Goal: Task Accomplishment & Management: Complete application form

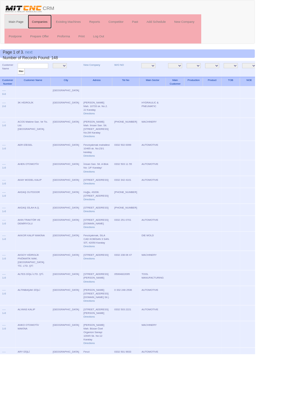
click at [51, 25] on link "Companies" at bounding box center [47, 25] width 28 height 17
click at [98, 76] on link "New Company" at bounding box center [107, 76] width 19 height 3
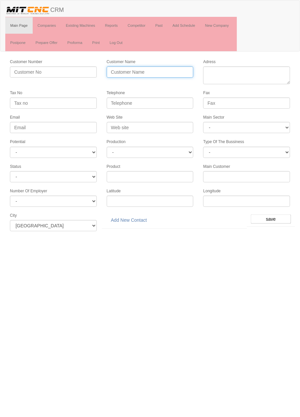
click at [160, 71] on input "Customer Name" at bounding box center [150, 71] width 87 height 11
type input "KURŞUNEL KALIP"
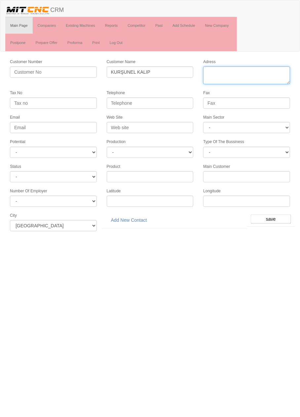
click at [251, 73] on textarea "Adress" at bounding box center [246, 75] width 87 height 18
paste textarea "Fevzi Çakmak Mah.10644 Sk. No:61-63 42050 Karatay"
type textarea "Fevzi Çakmak Mah.10644 Sk. No:61-63 42050 Karatay"
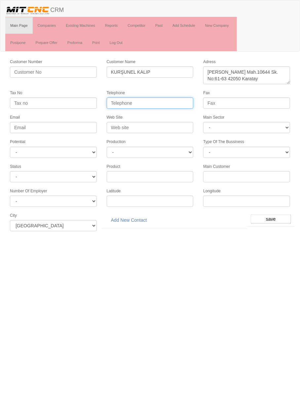
paste input "+903323450805"
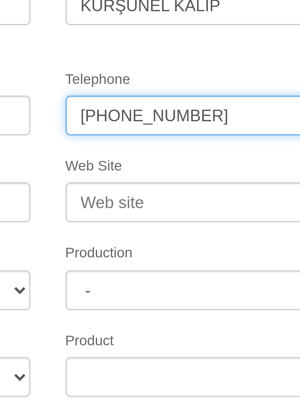
click at [135, 102] on input "+903323450805" at bounding box center [150, 102] width 87 height 11
click at [127, 103] on input "+90332345 0805" at bounding box center [150, 102] width 87 height 11
click at [116, 103] on input "+90332 345 0805" at bounding box center [150, 102] width 87 height 11
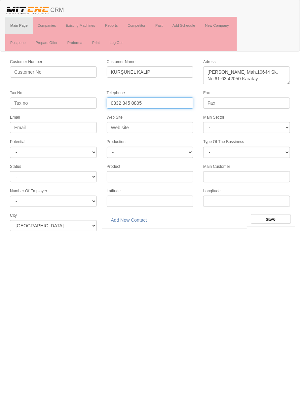
type input "0332 345 0805"
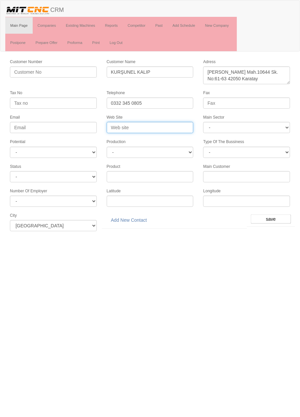
click at [167, 127] on input "Web Site" at bounding box center [150, 127] width 87 height 11
click at [173, 124] on input "www.kursunel.com" at bounding box center [150, 127] width 87 height 11
type input "www.kursunel.com.tr"
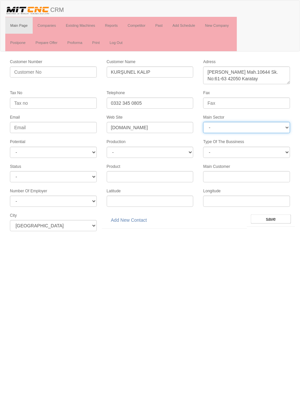
click at [262, 127] on select "- DIE MOLD MACHINERY DEFENCE ELECTRICAL COMPONENTS MEDICAL TOOL MANUFACTURING J…" at bounding box center [246, 127] width 87 height 11
select select "372"
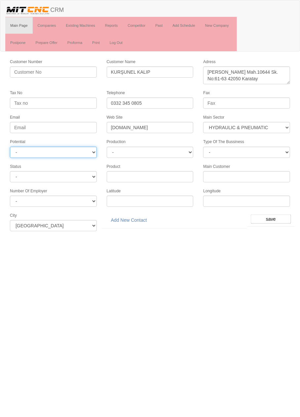
click at [89, 149] on select "- A1 A2 A3 B1 B2 B3 C1 C2 C3" at bounding box center [53, 152] width 87 height 11
click at [84, 153] on select "- A1 A2 A3 B1 B2 B3 C1 C2 C3" at bounding box center [53, 152] width 87 height 11
select select "6"
click at [281, 217] on input "save" at bounding box center [271, 218] width 40 height 9
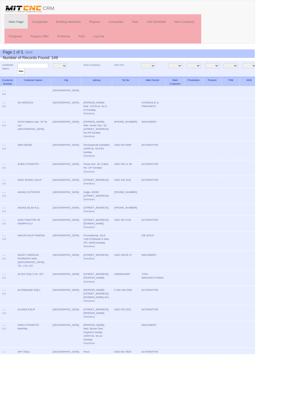
click at [46, 77] on input "text" at bounding box center [39, 77] width 36 height 6
type input "Kurşunel"
click at [21, 81] on input "filter" at bounding box center [25, 84] width 8 height 7
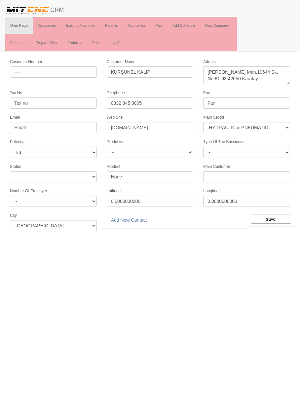
select select "372"
select select "6"
click at [140, 217] on link "Add New Contact" at bounding box center [129, 219] width 45 height 11
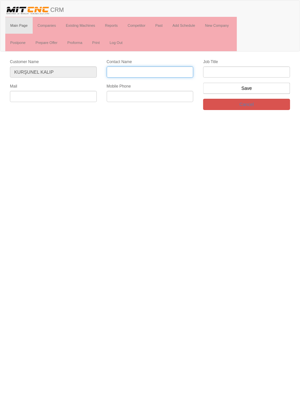
click at [155, 74] on input "Contact Name" at bounding box center [150, 71] width 87 height 11
type input "[PERSON_NAME]"
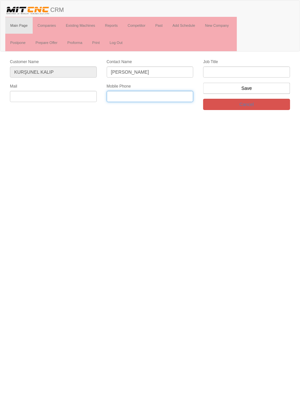
click at [145, 96] on input "text" at bounding box center [150, 96] width 87 height 11
type input "0533 285 2920"
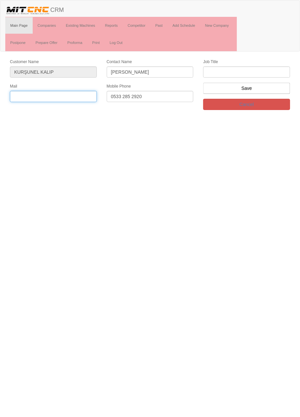
click at [29, 96] on input "text" at bounding box center [53, 96] width 87 height 11
paste input "[EMAIL_ADDRESS][DOMAIN_NAME]"
type input "[EMAIL_ADDRESS][DOMAIN_NAME]"
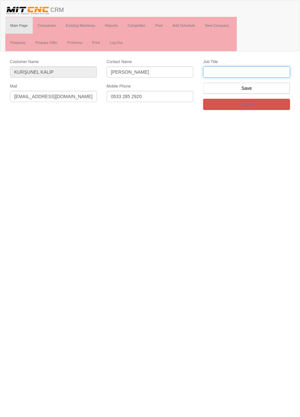
click at [266, 71] on input "text" at bounding box center [246, 71] width 87 height 11
type input "Satış müdürü"
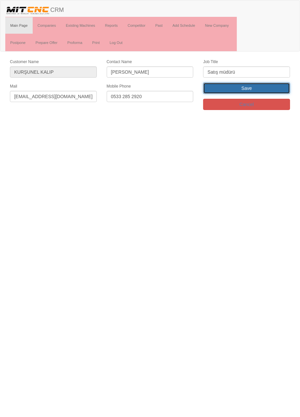
click at [265, 85] on input "Save" at bounding box center [246, 88] width 87 height 11
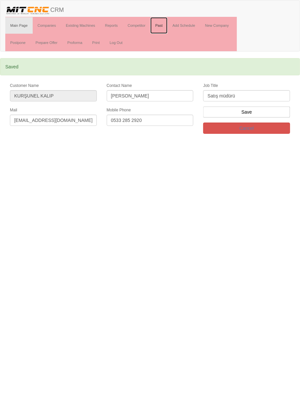
click at [158, 26] on link "Past" at bounding box center [158, 25] width 17 height 17
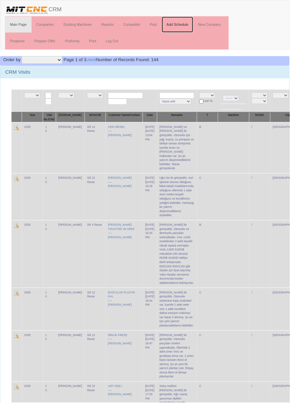
click at [188, 25] on link "Add Schedule" at bounding box center [183, 25] width 33 height 17
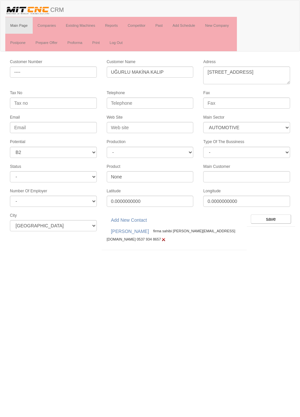
select select "370"
select select "5"
click at [274, 214] on input "save" at bounding box center [271, 218] width 40 height 9
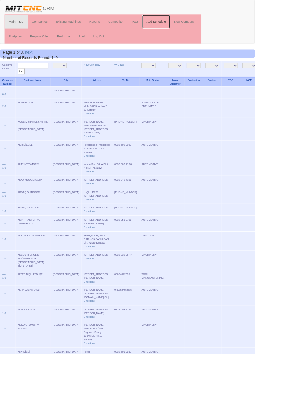
click at [187, 25] on link "Add Schedule" at bounding box center [183, 25] width 33 height 17
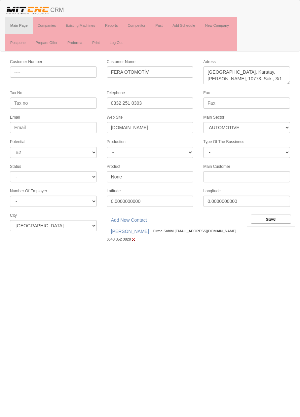
select select "370"
select select "5"
click at [273, 214] on input "save" at bounding box center [271, 218] width 40 height 9
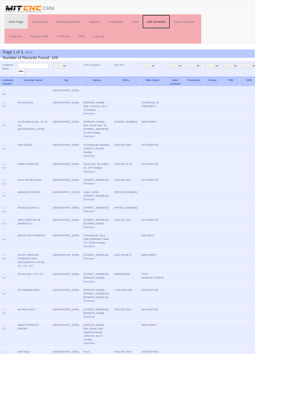
click at [191, 24] on link "Add Schedule" at bounding box center [183, 25] width 33 height 17
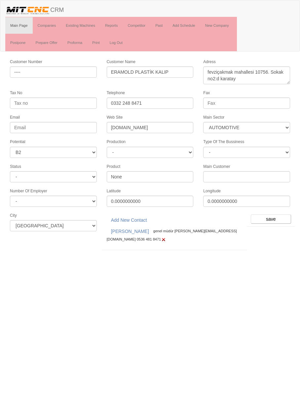
select select "370"
select select "5"
click at [275, 214] on input "save" at bounding box center [271, 218] width 40 height 9
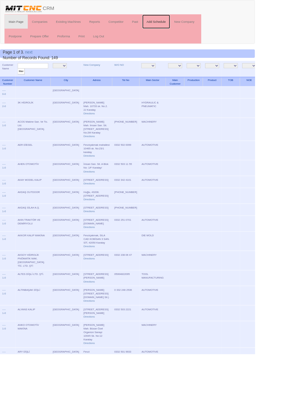
click at [191, 25] on link "Add Schedule" at bounding box center [183, 25] width 33 height 17
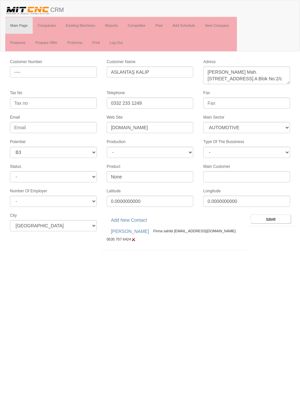
select select "370"
select select "6"
click at [272, 215] on input "save" at bounding box center [271, 218] width 40 height 9
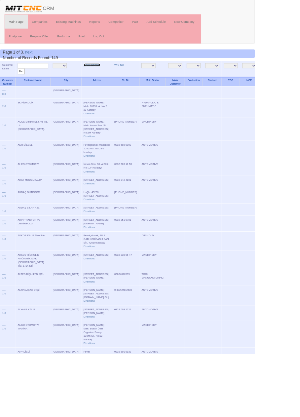
click at [98, 76] on link "New Company" at bounding box center [107, 76] width 19 height 3
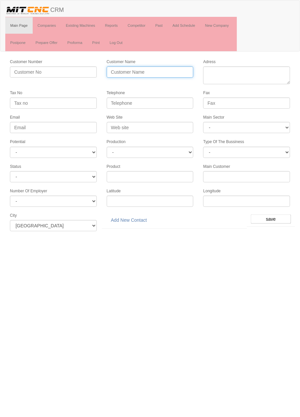
click at [167, 72] on input "Customer Name" at bounding box center [150, 71] width 87 height 11
click at [190, 25] on link "Add Schedule" at bounding box center [183, 25] width 33 height 17
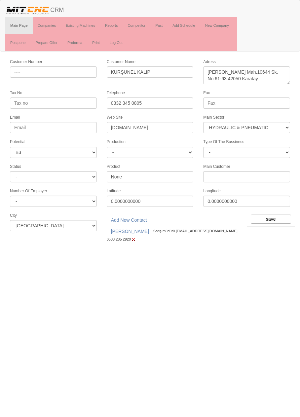
select select "372"
select select "6"
click at [275, 214] on input "save" at bounding box center [271, 218] width 40 height 9
